Goal: Transaction & Acquisition: Purchase product/service

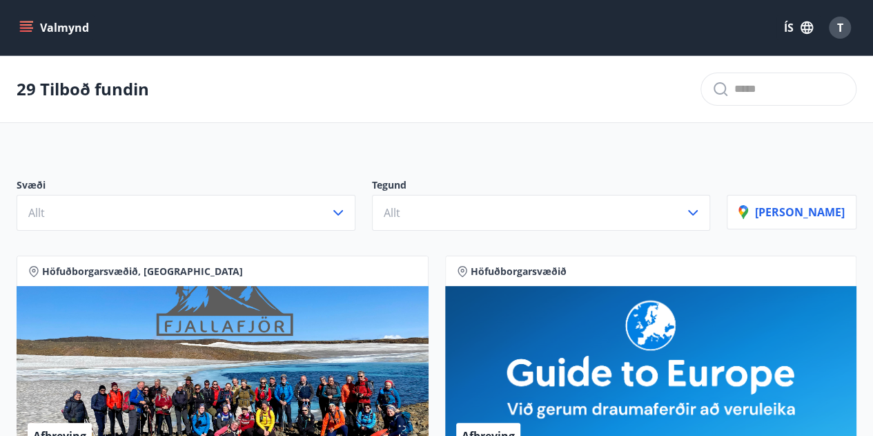
click at [28, 19] on button "Valmynd" at bounding box center [56, 27] width 78 height 25
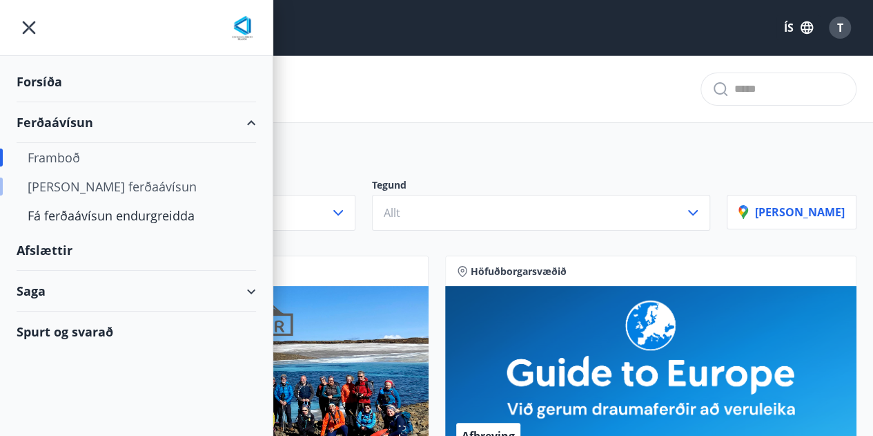
click at [75, 185] on div "Kaupa ferðaávísun" at bounding box center [136, 186] width 217 height 29
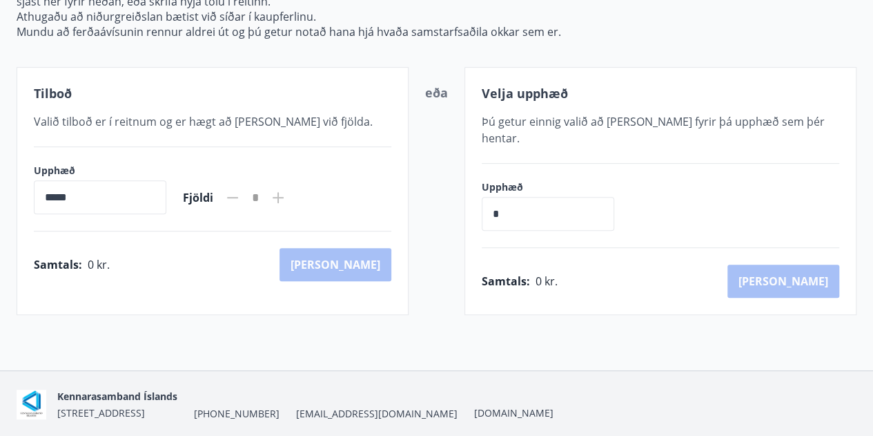
scroll to position [211, 0]
click at [523, 196] on input "*" at bounding box center [548, 213] width 133 height 34
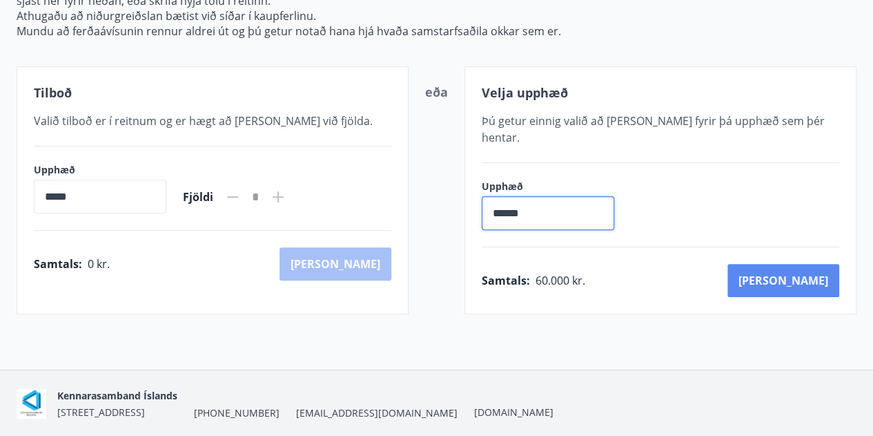
type input "******"
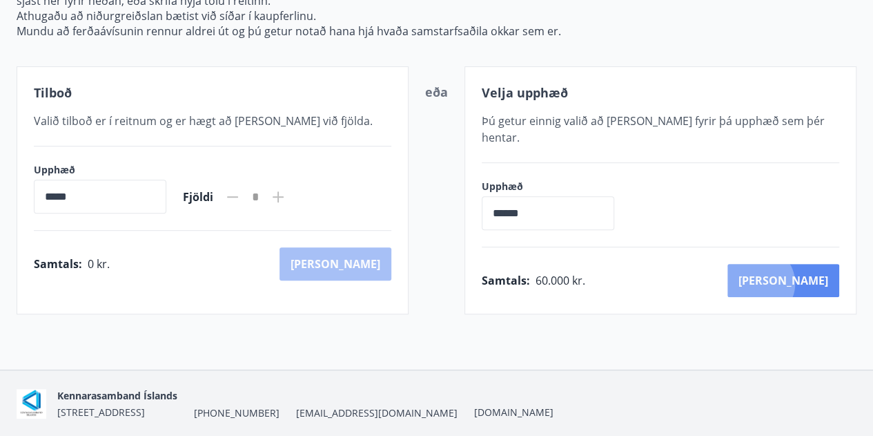
click at [819, 265] on button "Kaup" at bounding box center [784, 280] width 112 height 33
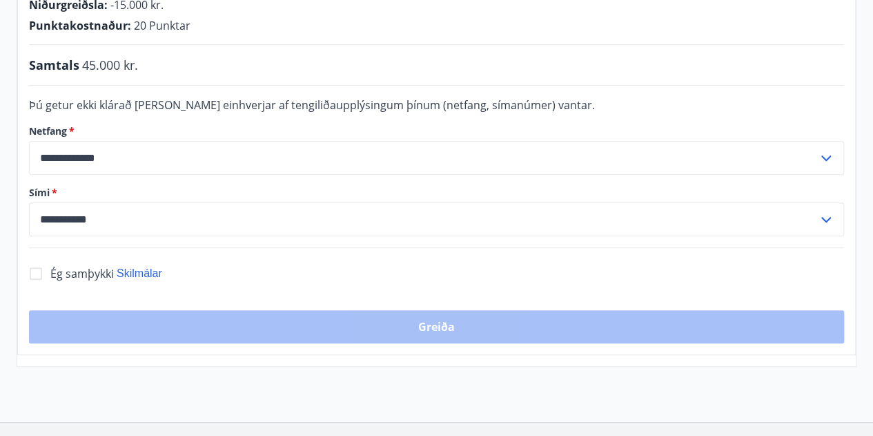
scroll to position [330, 0]
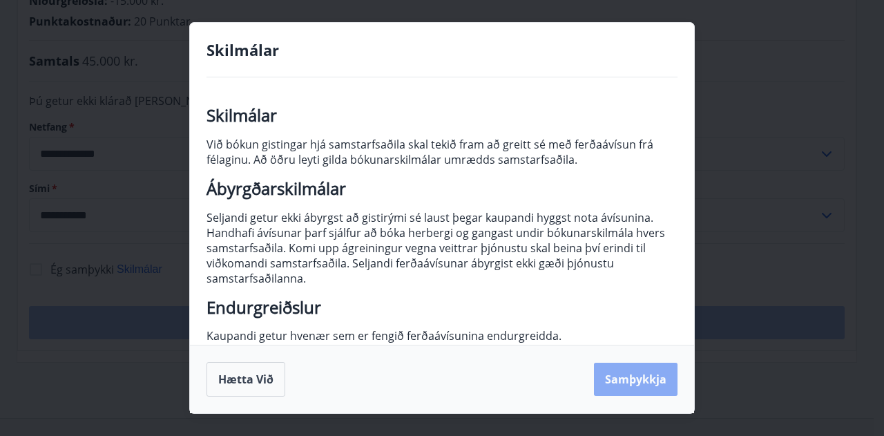
click at [640, 380] on button "Samþykkja" at bounding box center [636, 378] width 84 height 33
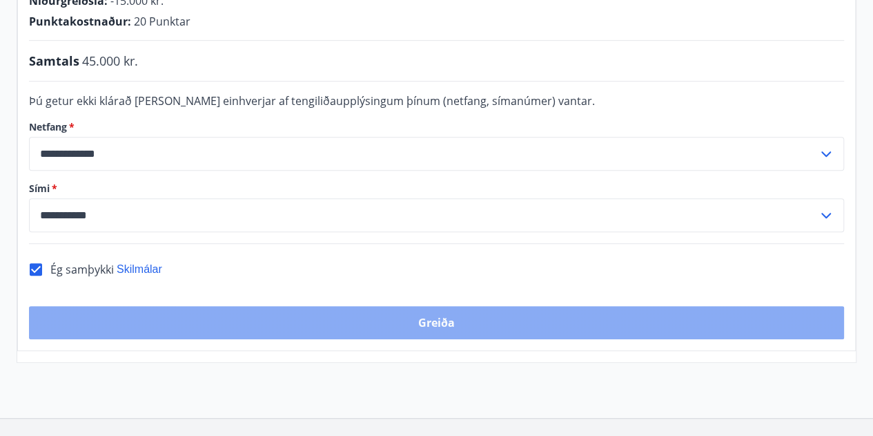
click at [532, 331] on button "Greiða" at bounding box center [436, 322] width 815 height 33
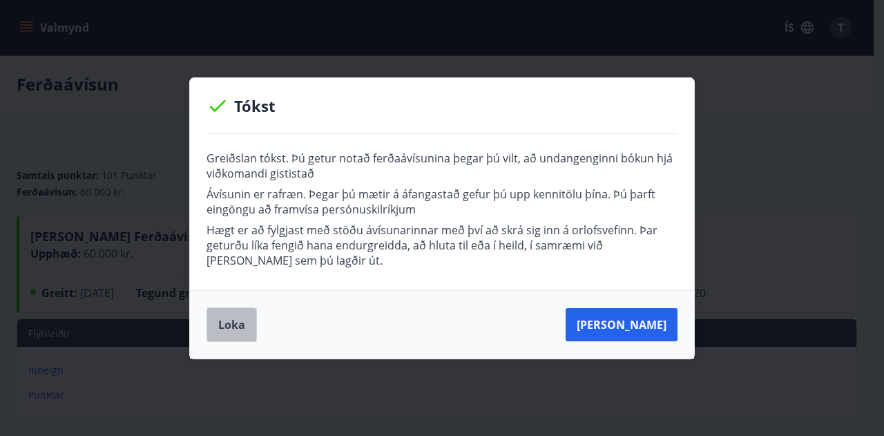
click at [231, 321] on button "Loka" at bounding box center [231, 324] width 50 height 35
